Goal: Check status: Check status

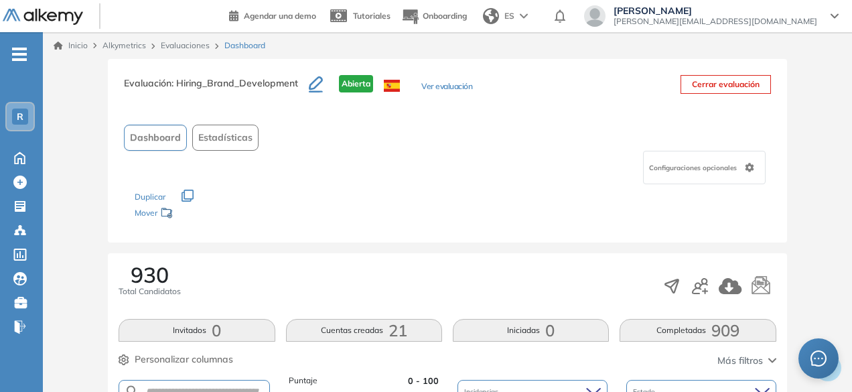
click at [17, 117] on span "R" at bounding box center [20, 116] width 7 height 11
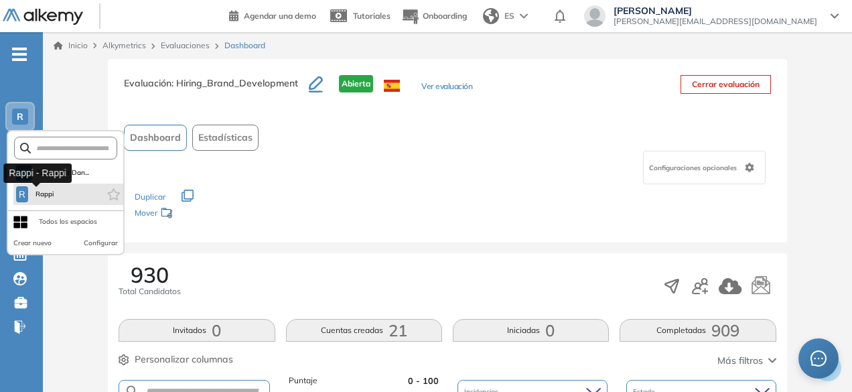
click at [27, 194] on div "R" at bounding box center [22, 194] width 12 height 16
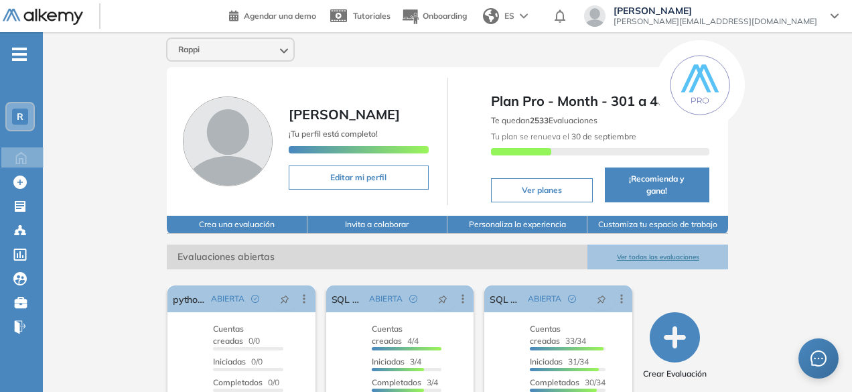
click at [665, 247] on button "Ver todas las evaluaciones" at bounding box center [657, 257] width 140 height 25
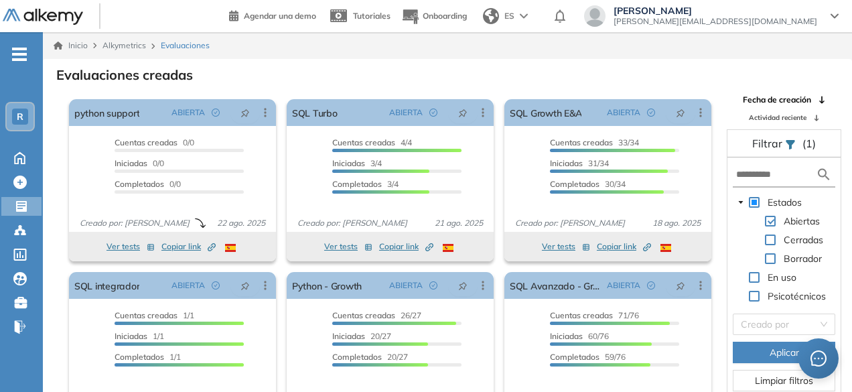
scroll to position [32, 0]
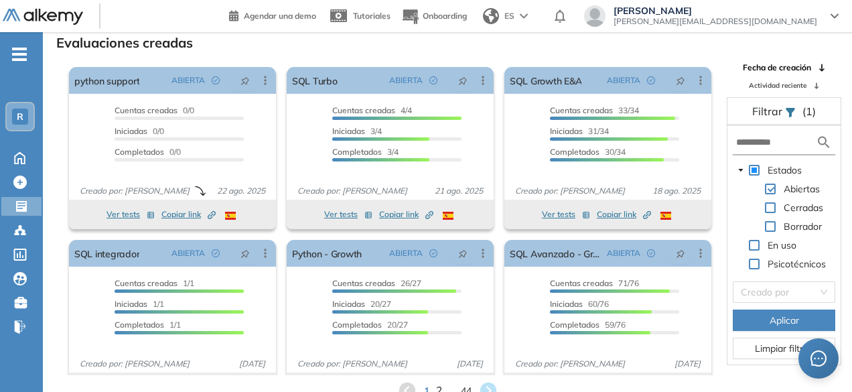
click at [439, 389] on span "2" at bounding box center [438, 389] width 6 height 15
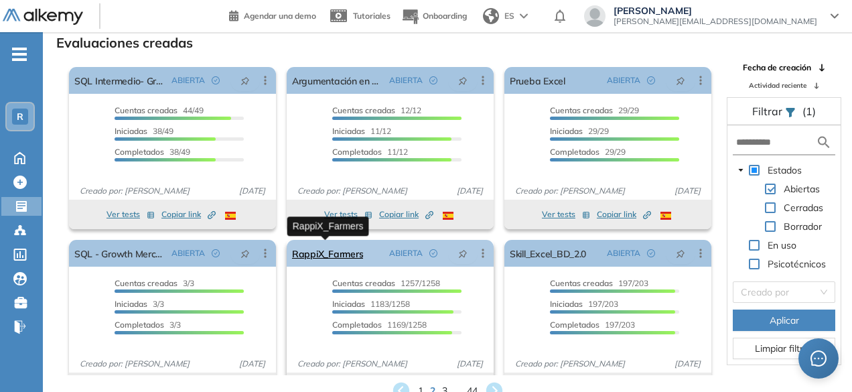
click at [330, 251] on link "RappiX_Farmers" at bounding box center [327, 253] width 71 height 27
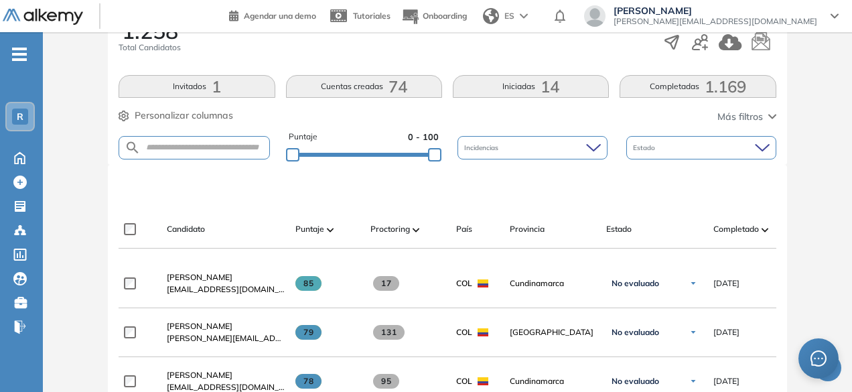
scroll to position [241, 0]
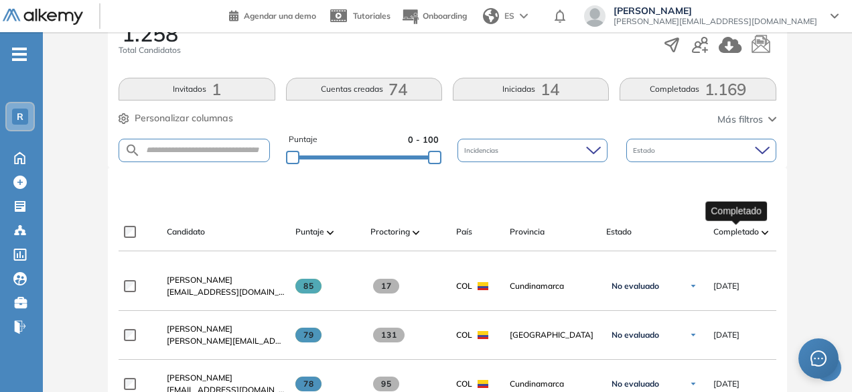
click at [742, 226] on span "Completado" at bounding box center [736, 232] width 46 height 12
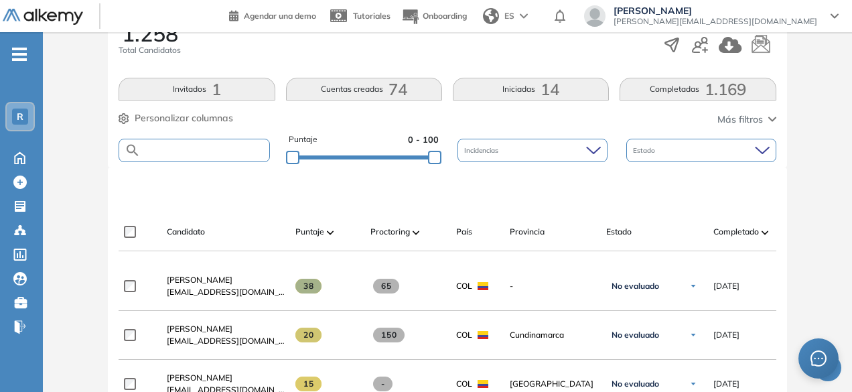
click at [234, 148] on input "text" at bounding box center [205, 150] width 128 height 10
paste input "**********"
type input "**********"
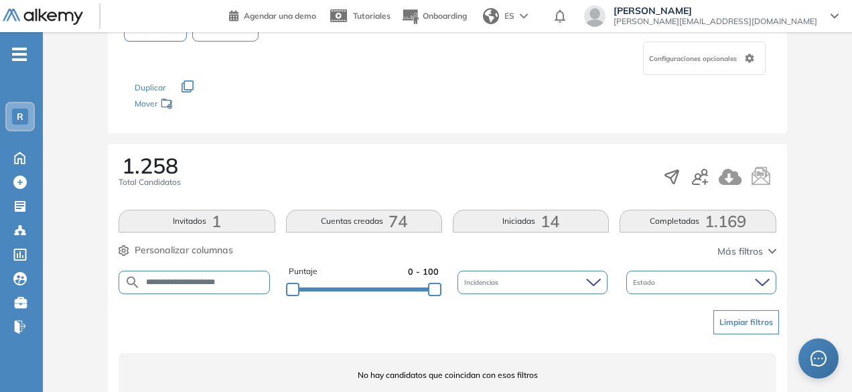
scroll to position [163, 0]
